Goal: Check status: Check status

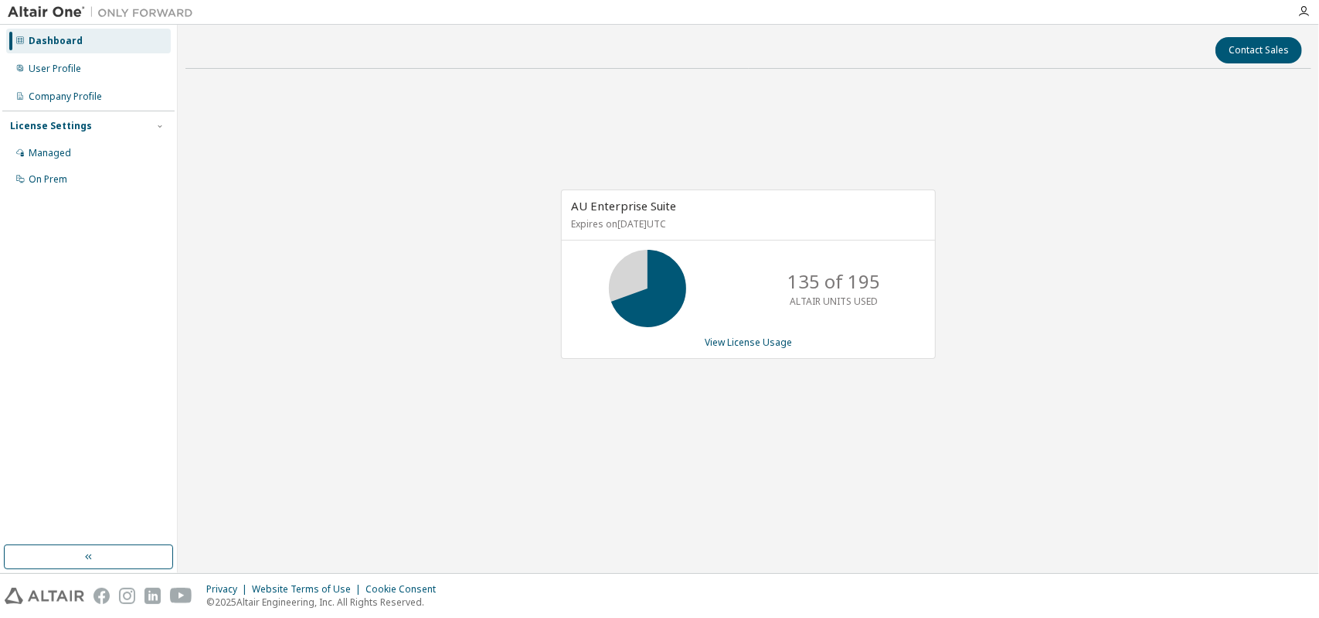
drag, startPoint x: 782, startPoint y: 447, endPoint x: 755, endPoint y: 449, distance: 27.2
click at [781, 447] on div "AU Enterprise Suite Expires on [DATE] UTC 135 of 195 ALTAIR UNITS USED View Lic…" at bounding box center [748, 281] width 1126 height 401
